Goal: Task Accomplishment & Management: Manage account settings

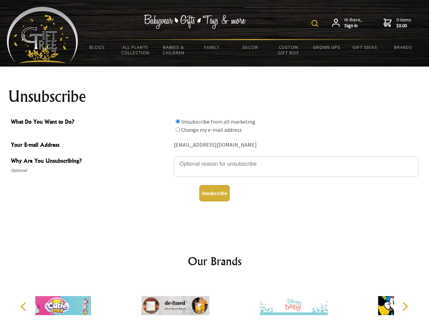
click at [316, 23] on img at bounding box center [314, 23] width 7 height 7
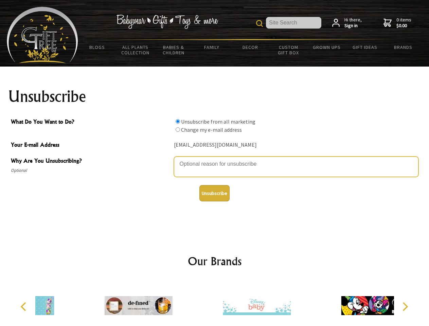
click at [214, 159] on textarea "Why Are You Unsubscribing?" at bounding box center [296, 166] width 244 height 20
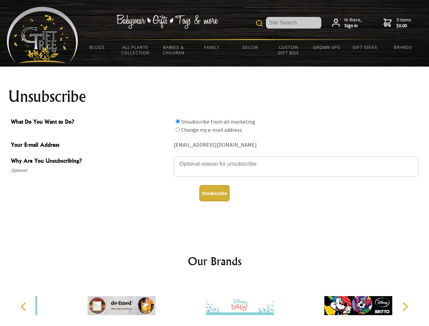
click at [177, 121] on input "What Do You Want to Do?" at bounding box center [177, 121] width 4 height 4
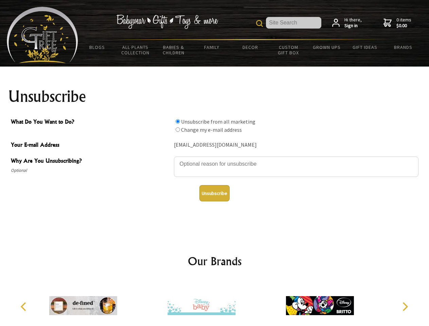
click at [177, 129] on input "What Do You Want to Do?" at bounding box center [177, 129] width 4 height 4
radio input "true"
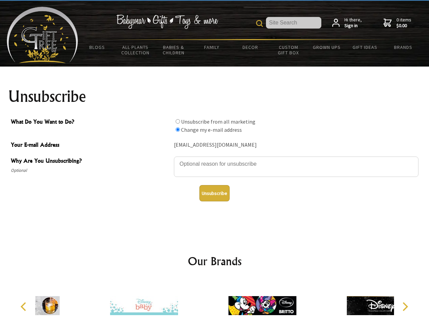
click at [214, 193] on button "Unsubscribe" at bounding box center [214, 193] width 30 height 16
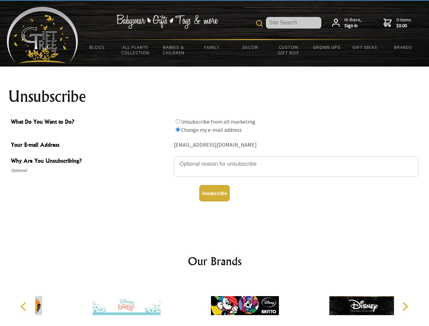
click at [24, 306] on icon "Previous" at bounding box center [24, 306] width 9 height 9
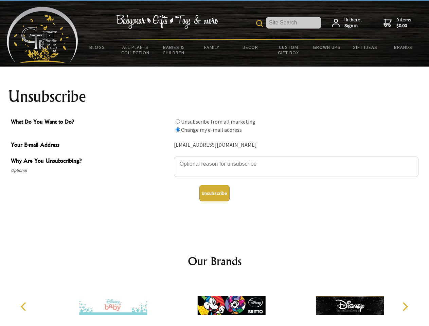
click at [404, 306] on icon "Next" at bounding box center [404, 306] width 9 height 9
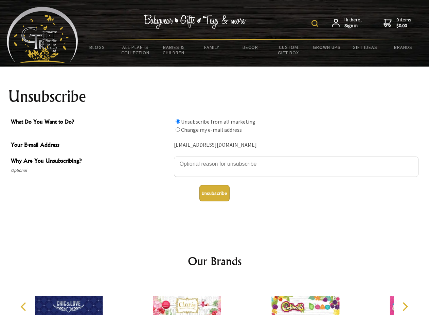
click at [316, 23] on img at bounding box center [314, 23] width 7 height 7
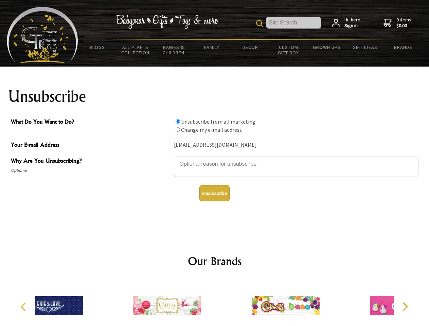
click at [214, 159] on textarea "Why Are You Unsubscribing?" at bounding box center [296, 166] width 244 height 20
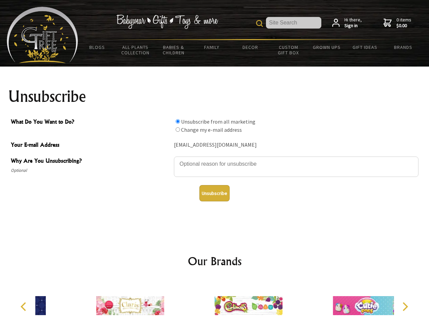
click at [177, 121] on input "What Do You Want to Do?" at bounding box center [177, 121] width 4 height 4
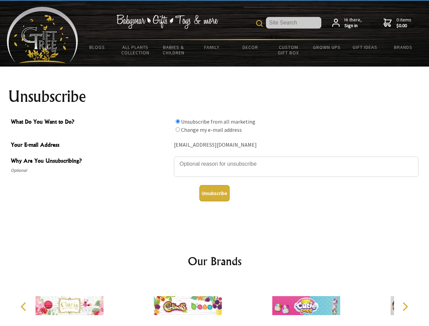
click at [177, 129] on input "What Do You Want to Do?" at bounding box center [177, 129] width 4 height 4
radio input "true"
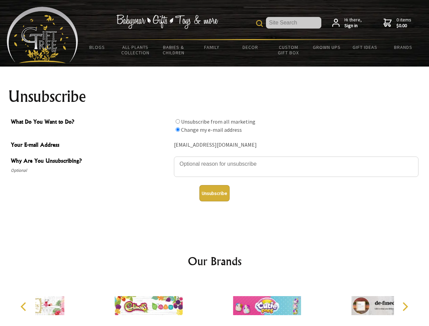
click at [214, 193] on button "Unsubscribe" at bounding box center [214, 193] width 30 height 16
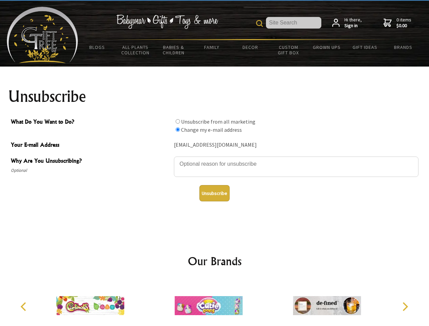
click at [24, 306] on icon "Previous" at bounding box center [24, 306] width 9 height 9
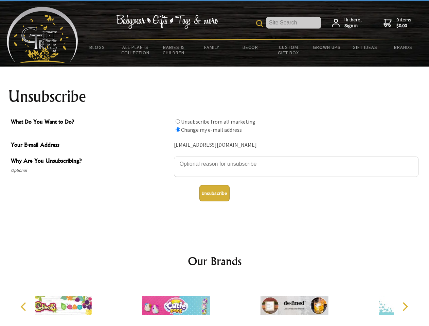
click at [404, 306] on icon "Next" at bounding box center [404, 306] width 9 height 9
